Goal: Information Seeking & Learning: Check status

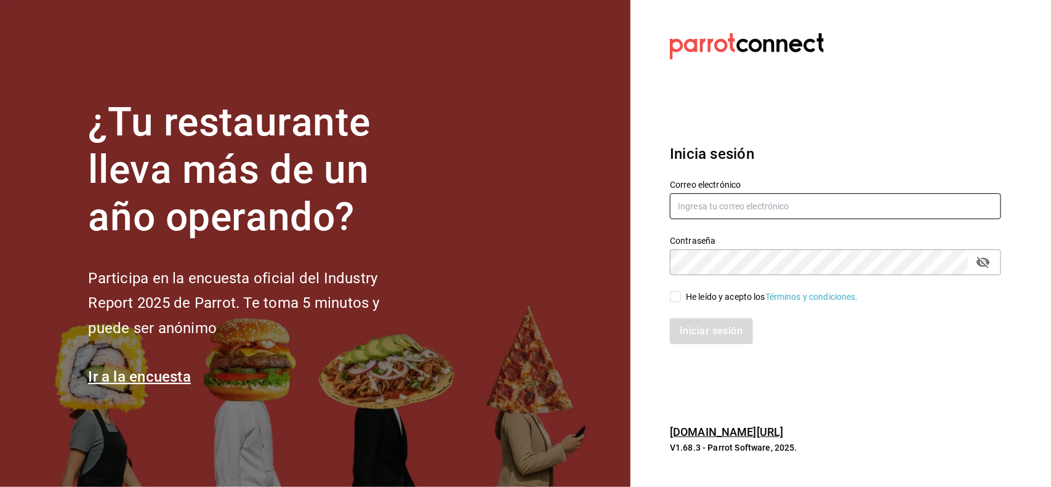
type input "irving.valles@grupocosteno.com"
click at [676, 299] on input "He leído y acepto los Términos y condiciones." at bounding box center [675, 296] width 11 height 11
checkbox input "true"
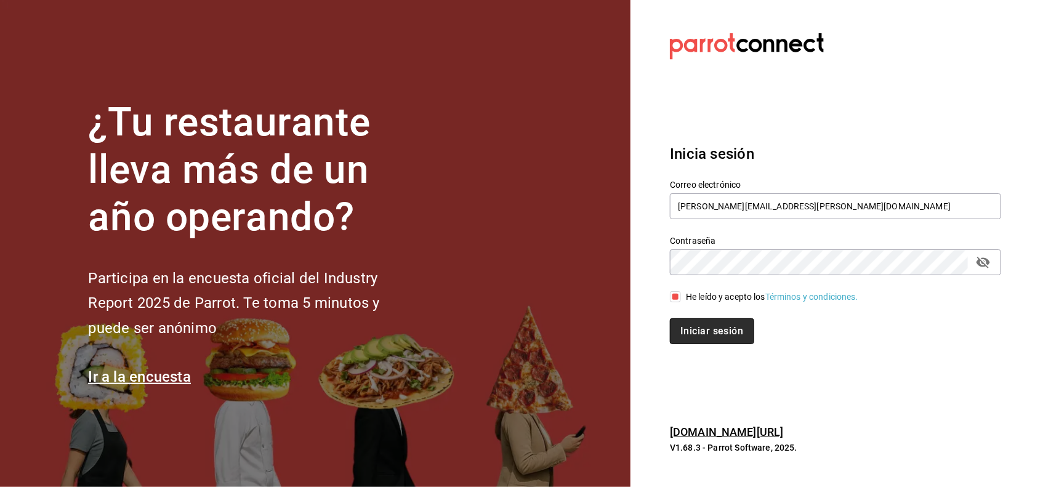
click at [703, 336] on button "Iniciar sesión" at bounding box center [712, 331] width 84 height 26
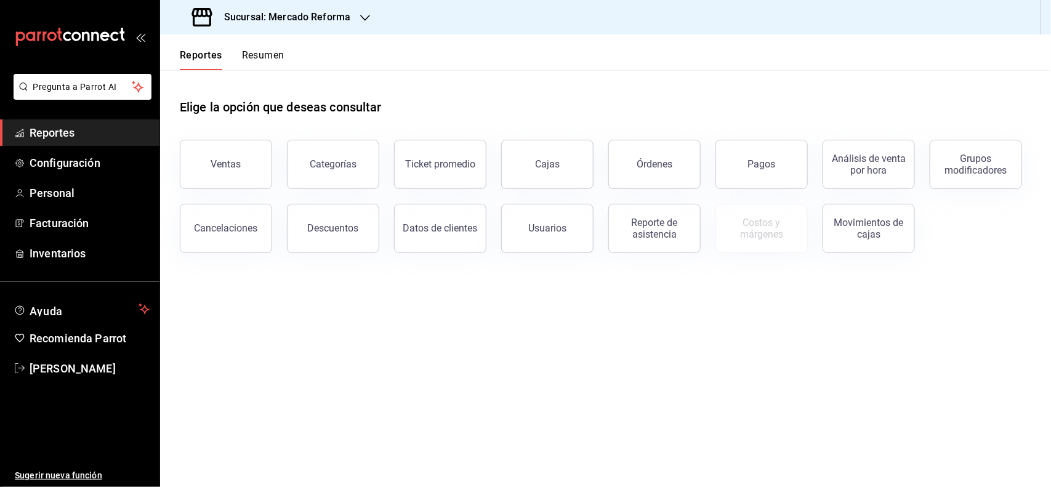
click at [73, 121] on link "Reportes" at bounding box center [79, 132] width 159 height 26
click at [775, 182] on button "Pagos" at bounding box center [762, 164] width 92 height 49
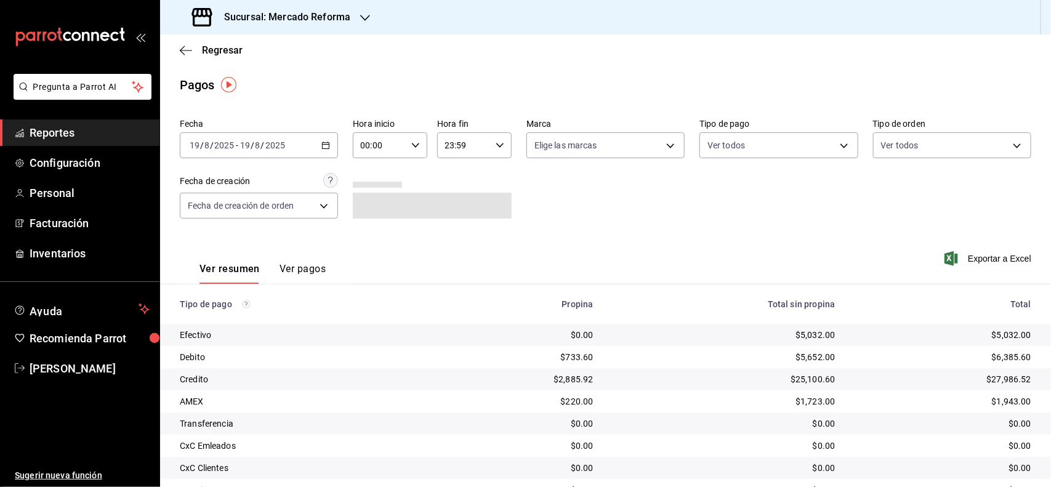
click at [313, 145] on div "[DATE] [DATE] - [DATE] [DATE]" at bounding box center [259, 145] width 158 height 26
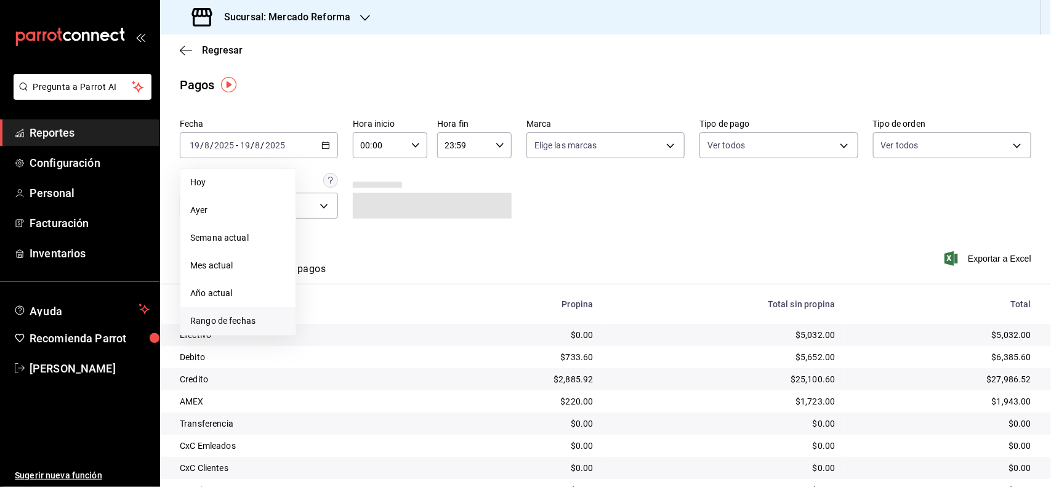
click at [265, 313] on li "Rango de fechas" at bounding box center [237, 321] width 115 height 28
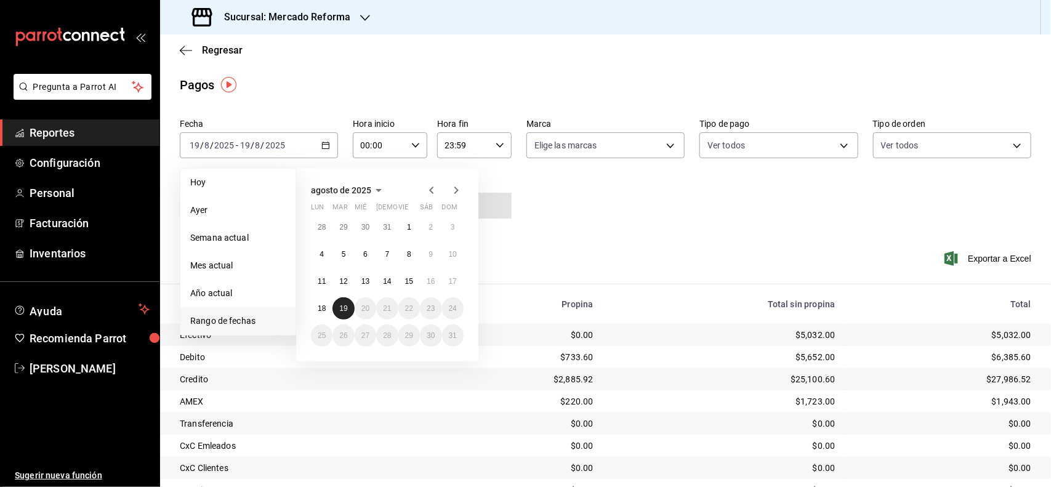
click at [340, 300] on button "19" at bounding box center [344, 308] width 22 height 22
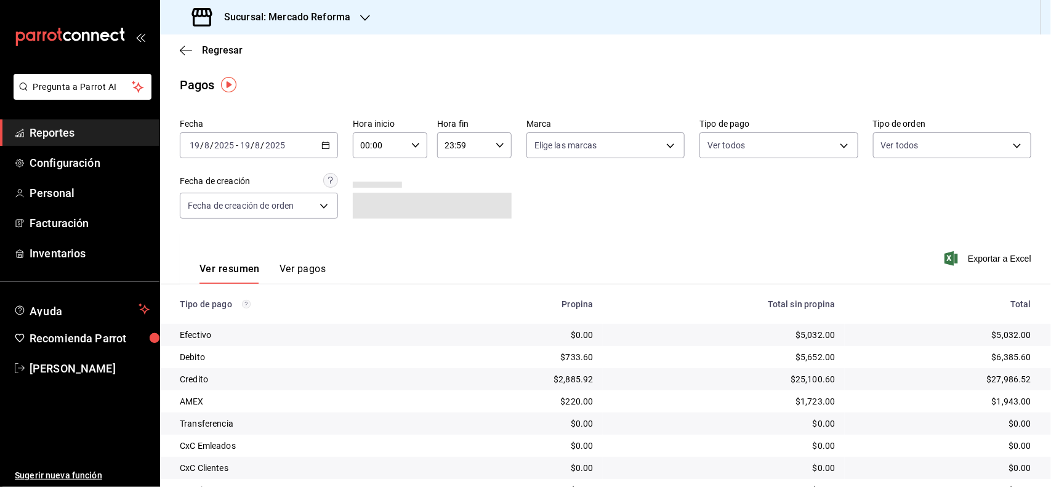
click at [411, 142] on icon "button" at bounding box center [415, 145] width 9 height 9
click at [367, 195] on span "06" at bounding box center [369, 200] width 17 height 10
type input "06:00"
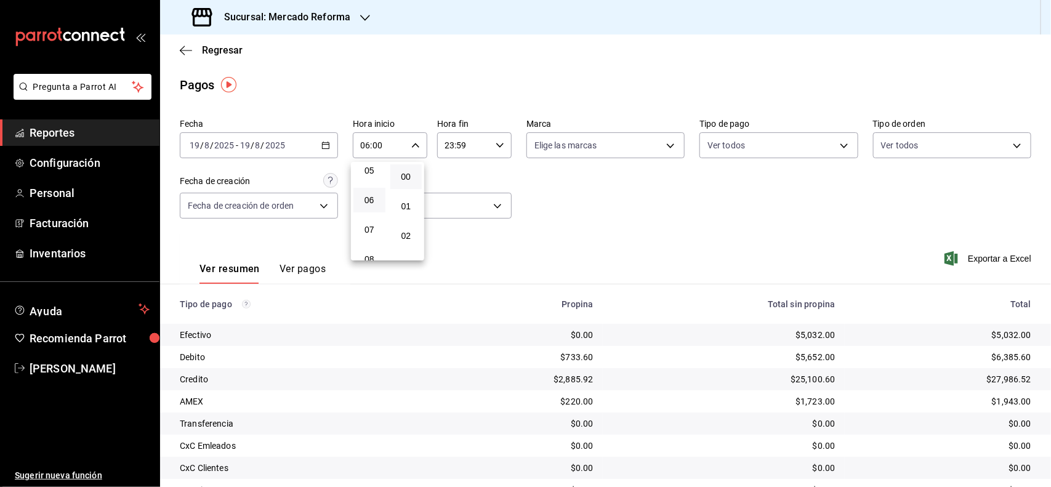
click at [552, 191] on div at bounding box center [525, 243] width 1051 height 487
click at [321, 143] on icon "button" at bounding box center [325, 145] width 9 height 9
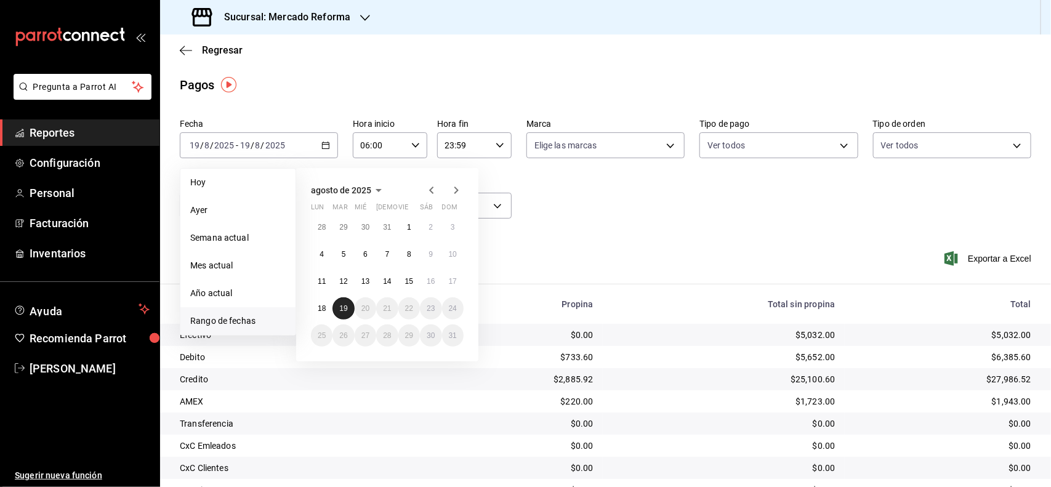
click at [344, 309] on abbr "19" at bounding box center [343, 308] width 8 height 9
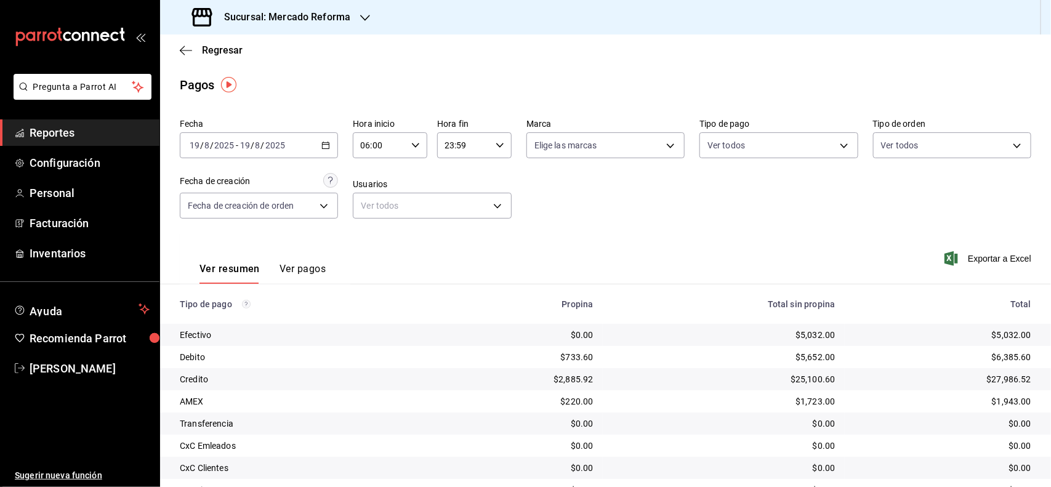
click at [570, 224] on div "Fecha [DATE] [DATE] - [DATE] [DATE] Hora inicio 06:00 Hora inicio Hora fin 23:5…" at bounding box center [606, 173] width 852 height 119
click at [414, 143] on \(Stroke\) "button" at bounding box center [415, 145] width 7 height 4
click at [365, 176] on span "06" at bounding box center [369, 181] width 17 height 10
click at [777, 248] on div at bounding box center [525, 243] width 1051 height 487
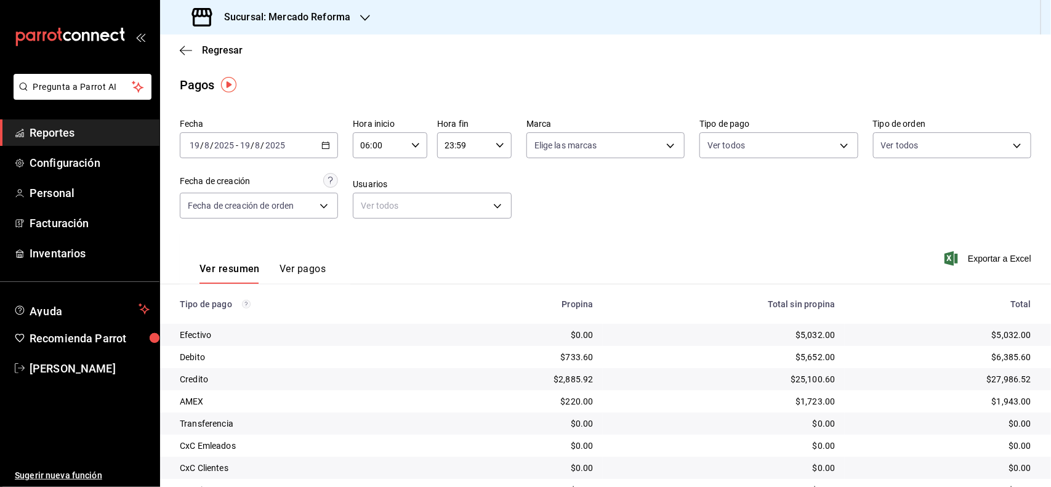
click at [71, 125] on span "Reportes" at bounding box center [90, 132] width 120 height 17
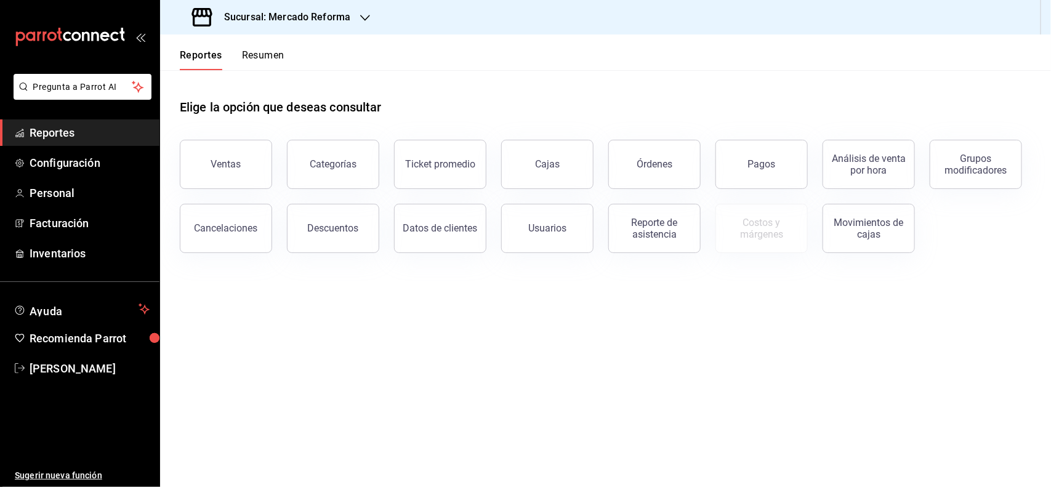
click at [57, 132] on span "Reportes" at bounding box center [90, 132] width 120 height 17
click at [253, 158] on button "Ventas" at bounding box center [226, 164] width 92 height 49
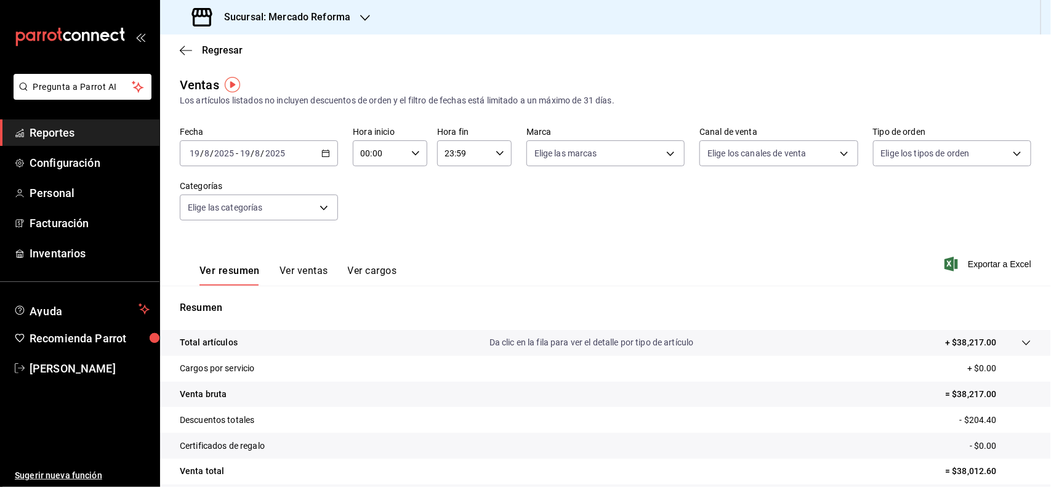
click at [324, 142] on div "[DATE] [DATE] - [DATE] [DATE]" at bounding box center [259, 153] width 158 height 26
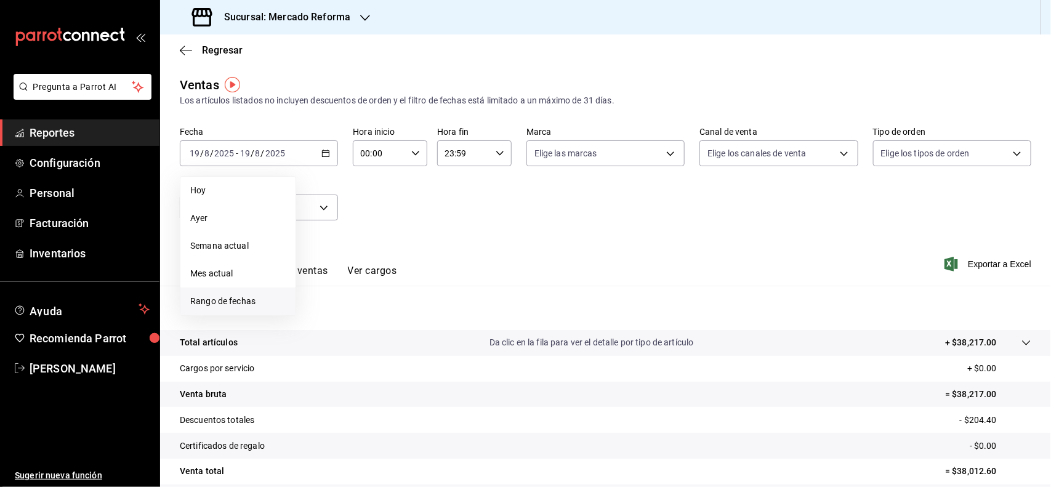
click at [248, 302] on span "Rango de fechas" at bounding box center [237, 301] width 95 height 13
click at [342, 313] on abbr "19" at bounding box center [343, 316] width 8 height 9
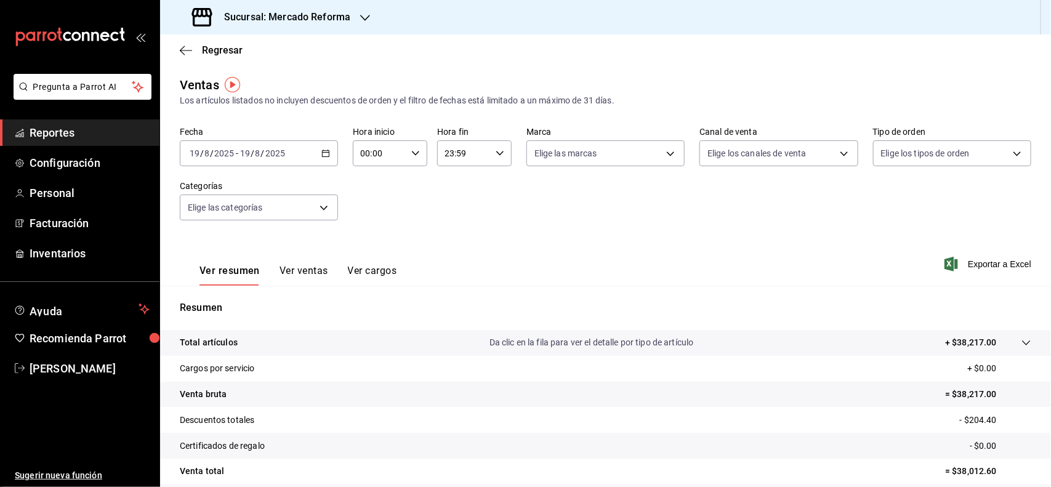
click at [413, 152] on icon "button" at bounding box center [415, 153] width 9 height 9
click at [366, 203] on span "06" at bounding box center [369, 208] width 17 height 10
type input "06:00"
click at [40, 126] on div at bounding box center [525, 243] width 1051 height 487
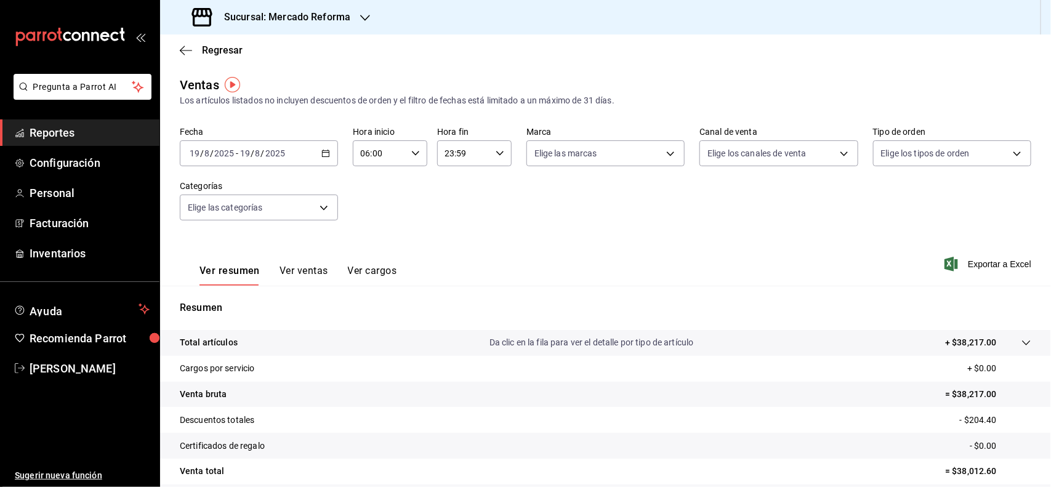
click at [328, 150] on div "[DATE] [DATE] - [DATE] [DATE]" at bounding box center [259, 153] width 158 height 26
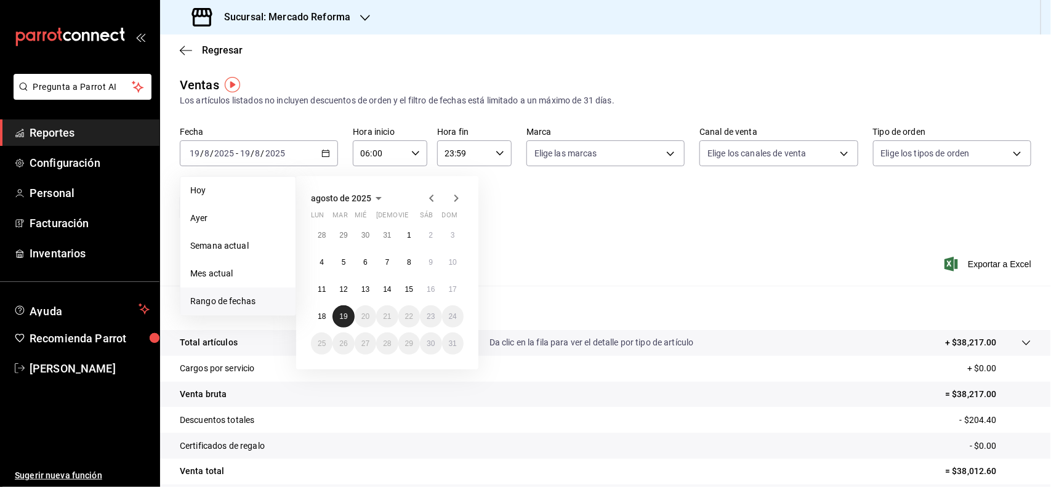
click at [341, 313] on abbr "19" at bounding box center [343, 316] width 8 height 9
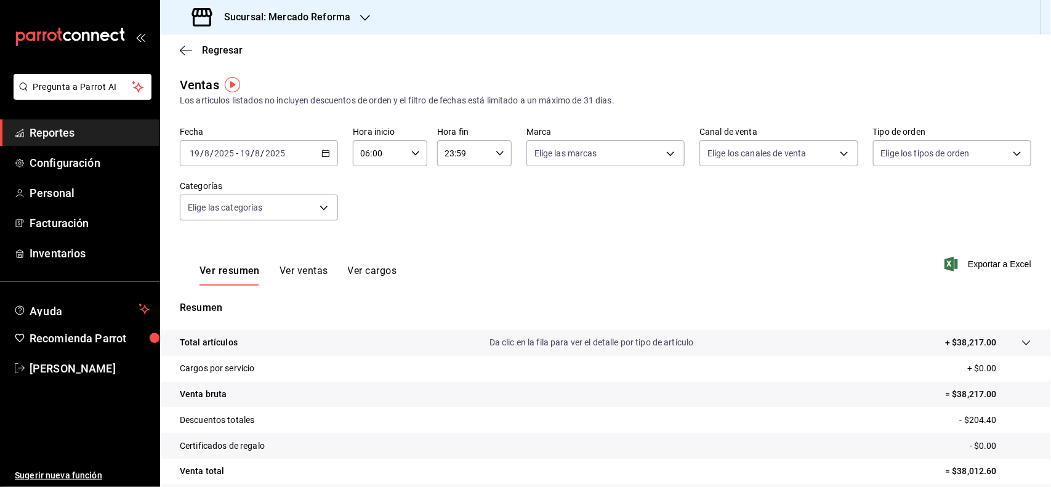
click at [559, 245] on div "Ver resumen Ver ventas Ver cargos Exportar a Excel" at bounding box center [605, 260] width 891 height 50
click at [407, 150] on div "06:00 Hora inicio" at bounding box center [390, 153] width 75 height 26
click at [366, 184] on span "06" at bounding box center [369, 189] width 17 height 10
click at [83, 134] on div at bounding box center [525, 243] width 1051 height 487
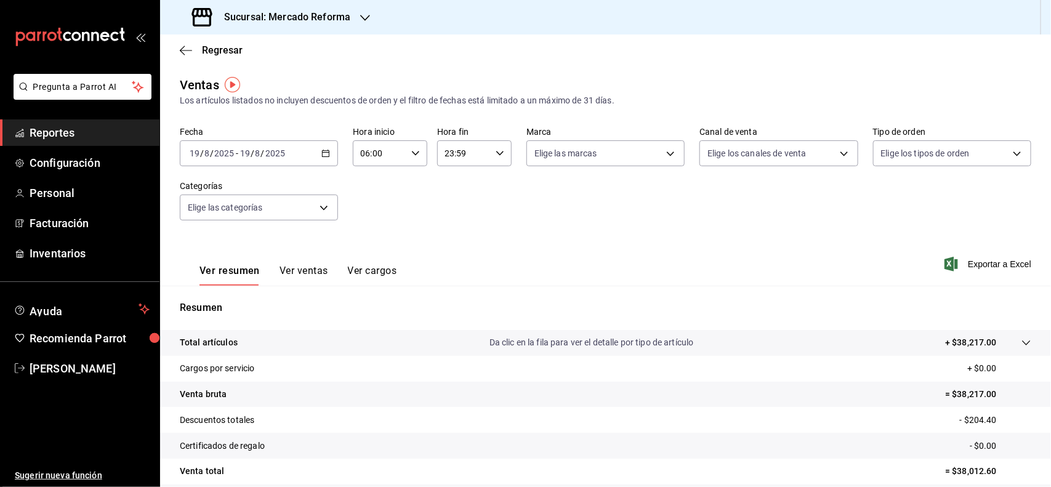
click at [44, 123] on link "Reportes" at bounding box center [79, 132] width 159 height 26
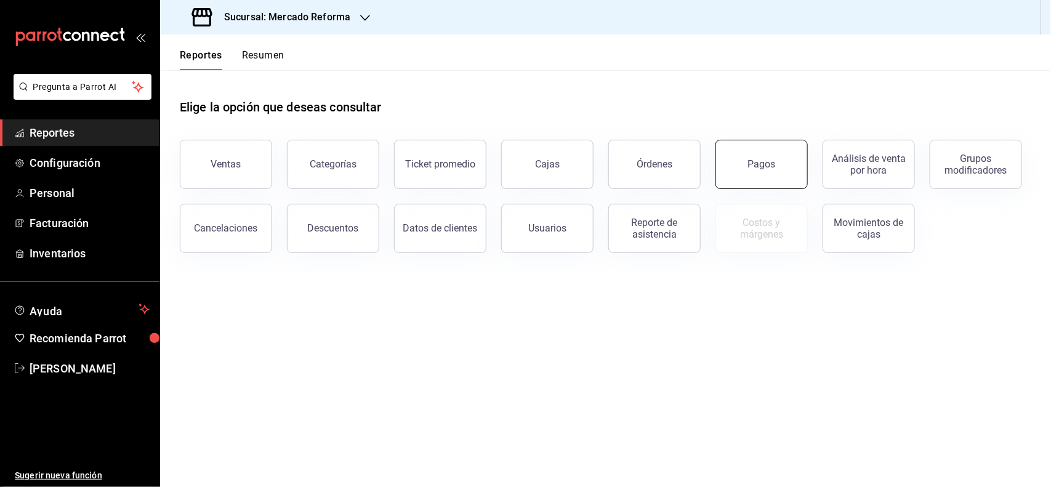
click at [770, 158] on div "Pagos" at bounding box center [762, 164] width 28 height 12
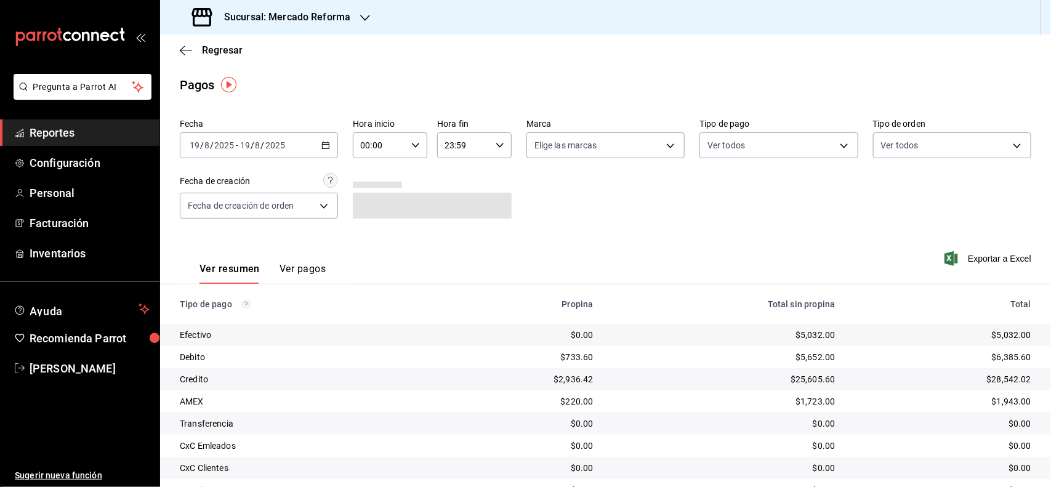
click at [324, 151] on div "[DATE] [DATE] - [DATE] [DATE]" at bounding box center [259, 145] width 158 height 26
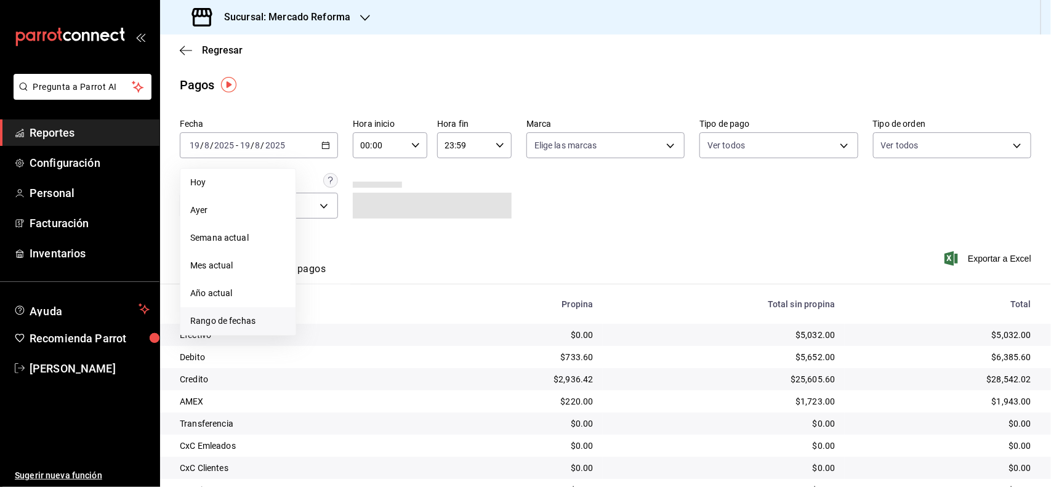
click at [251, 315] on span "Rango de fechas" at bounding box center [237, 321] width 95 height 13
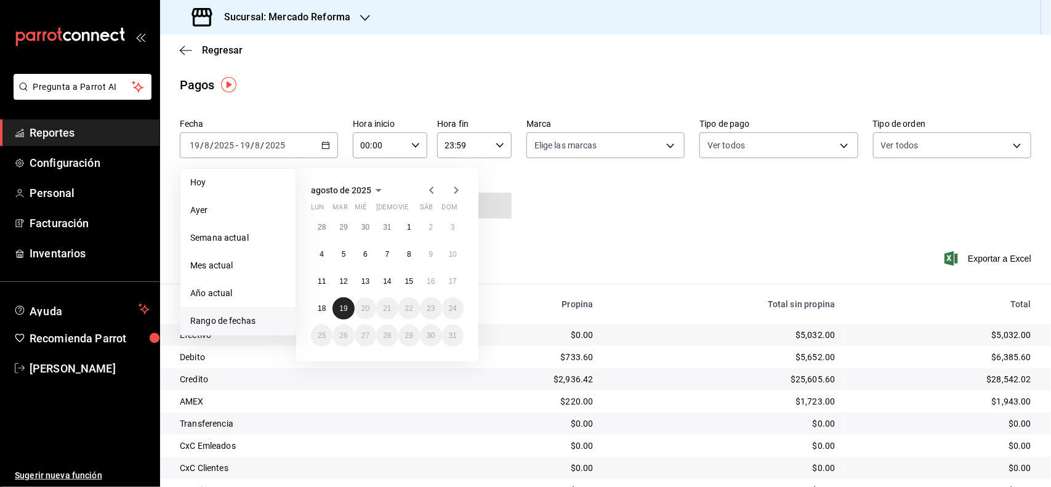
click at [347, 307] on abbr "19" at bounding box center [343, 308] width 8 height 9
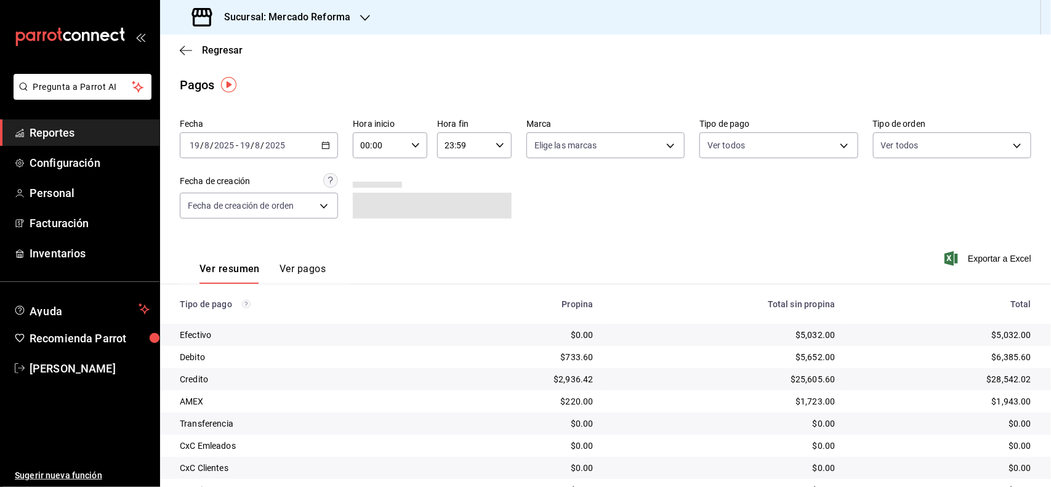
click at [568, 250] on div "Ver resumen Ver pagos Exportar a Excel" at bounding box center [605, 265] width 891 height 65
click at [413, 143] on icon "button" at bounding box center [415, 145] width 9 height 9
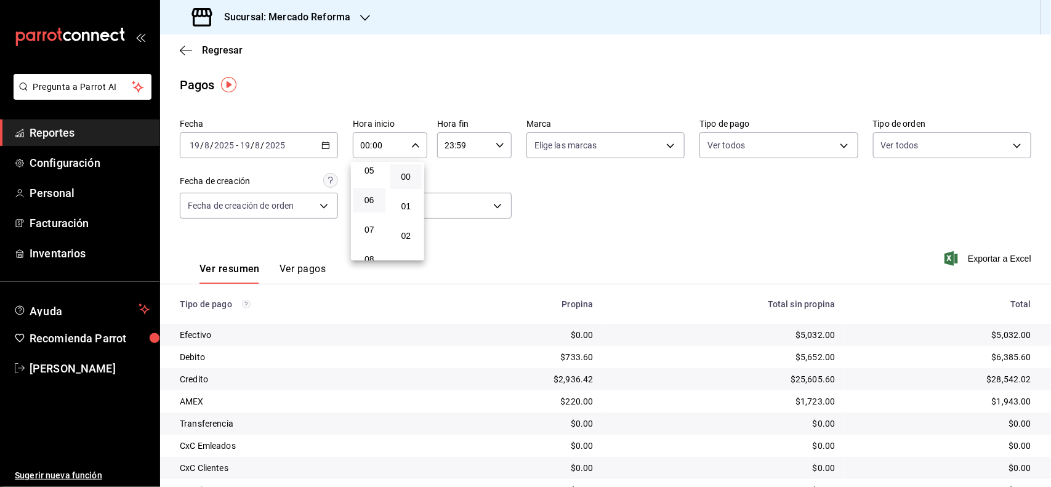
click at [365, 188] on button "06" at bounding box center [369, 200] width 32 height 25
type input "06:00"
click at [584, 210] on div at bounding box center [525, 243] width 1051 height 487
click at [365, 11] on div at bounding box center [365, 17] width 10 height 13
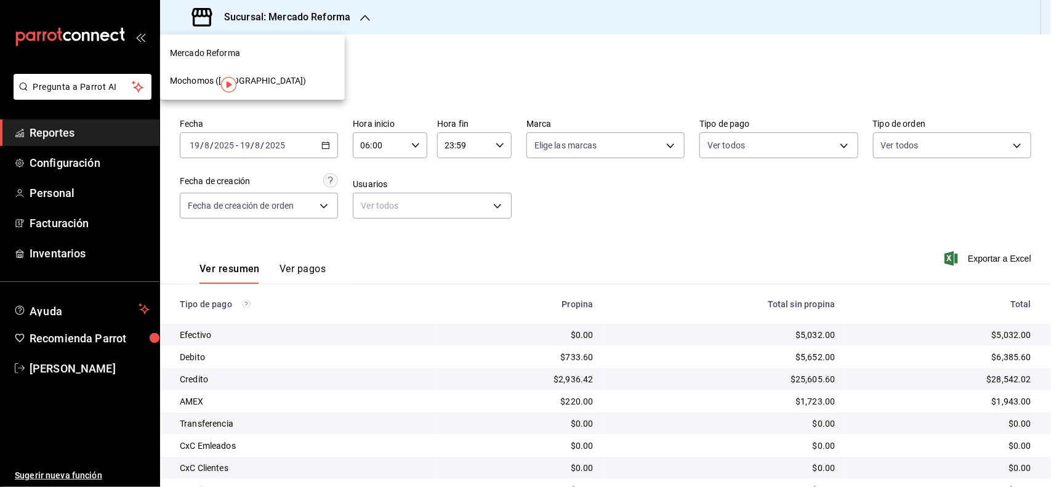
click at [202, 86] on span "Mochomos ([GEOGRAPHIC_DATA])" at bounding box center [238, 81] width 137 height 13
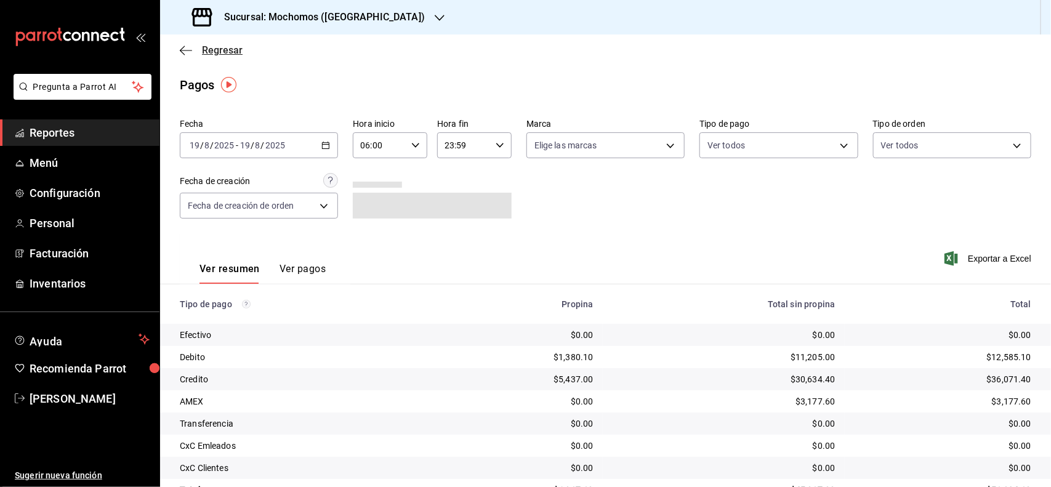
click at [211, 49] on span "Regresar" at bounding box center [222, 50] width 41 height 12
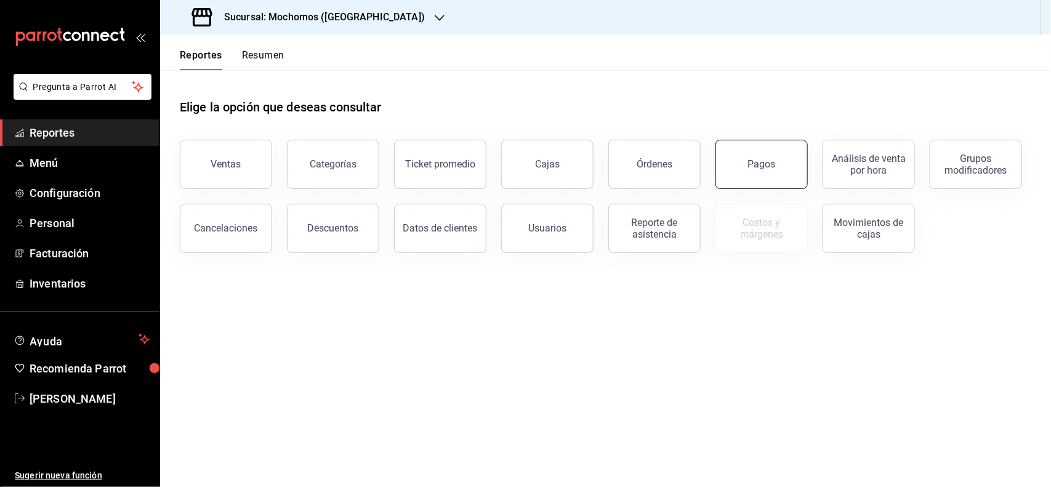
drag, startPoint x: 776, startPoint y: 160, endPoint x: 752, endPoint y: 164, distance: 24.9
click at [752, 164] on button "Pagos" at bounding box center [762, 164] width 92 height 49
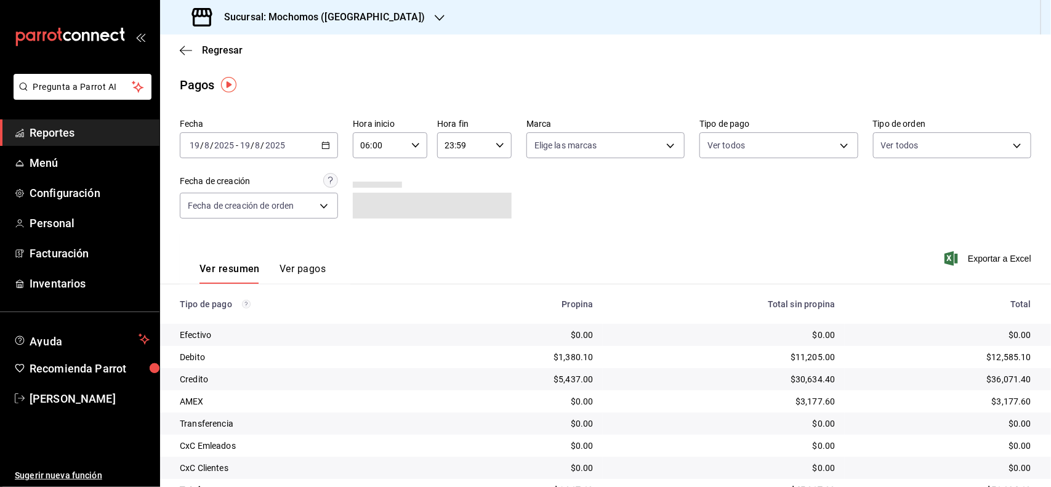
click at [325, 143] on icon "button" at bounding box center [325, 145] width 9 height 9
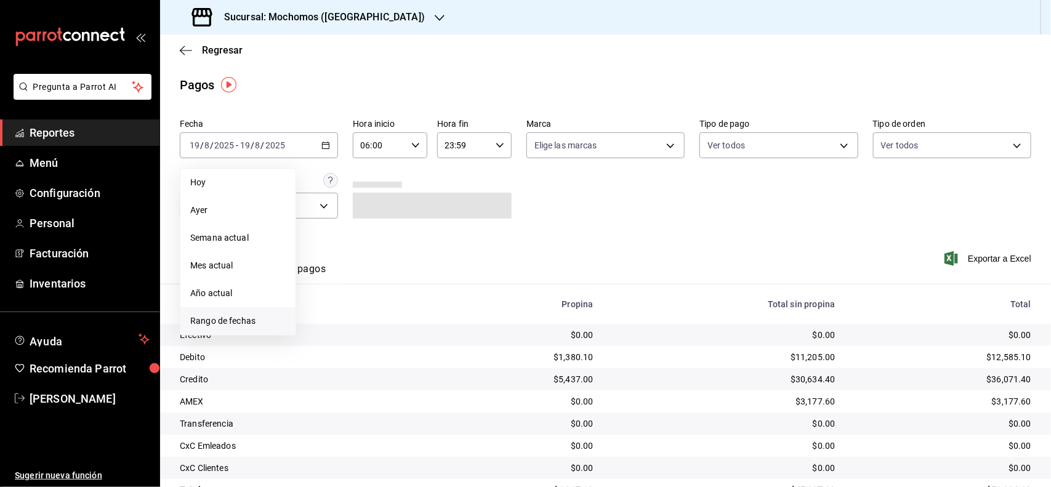
click at [252, 323] on span "Rango de fechas" at bounding box center [237, 321] width 95 height 13
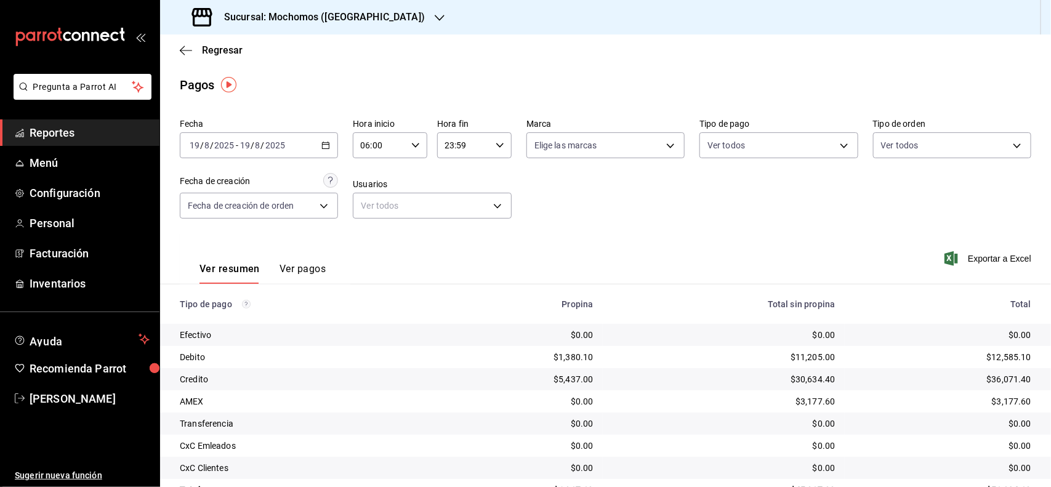
click at [401, 143] on input "06:00" at bounding box center [380, 145] width 54 height 25
click at [371, 176] on span "06" at bounding box center [369, 181] width 17 height 10
click at [583, 207] on div at bounding box center [525, 243] width 1051 height 487
click at [371, 20] on h3 "Sucursal: Mochomos ([GEOGRAPHIC_DATA])" at bounding box center [319, 17] width 211 height 15
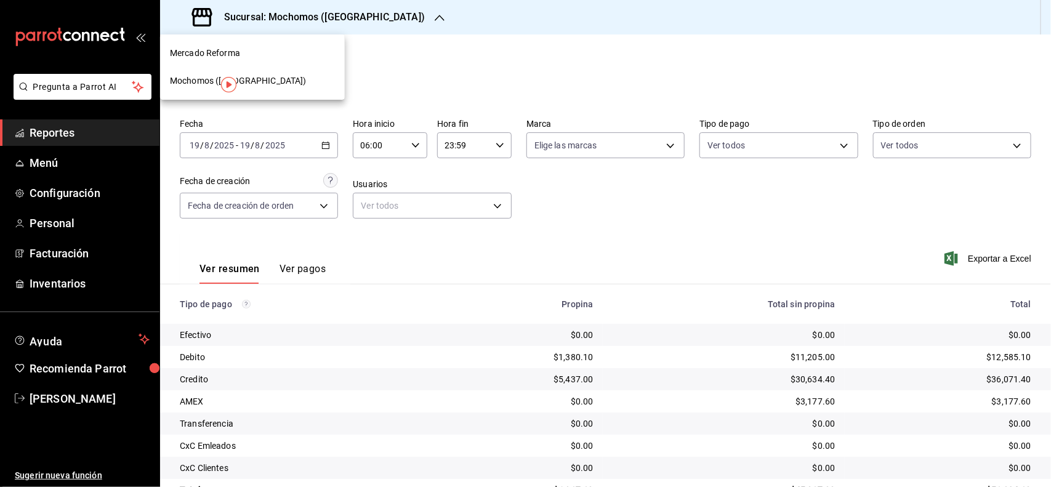
click at [248, 51] on div "Mercado Reforma" at bounding box center [252, 53] width 165 height 13
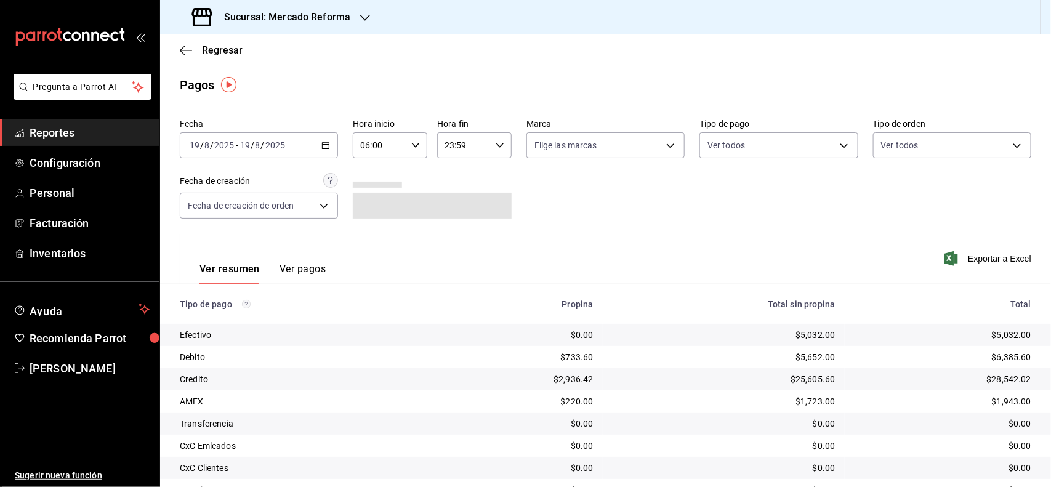
click at [353, 17] on div "Sucursal: Mercado Reforma" at bounding box center [272, 17] width 205 height 34
click at [264, 84] on span "Mochomos ([GEOGRAPHIC_DATA])" at bounding box center [238, 81] width 137 height 13
